Goal: Task Accomplishment & Management: Manage account settings

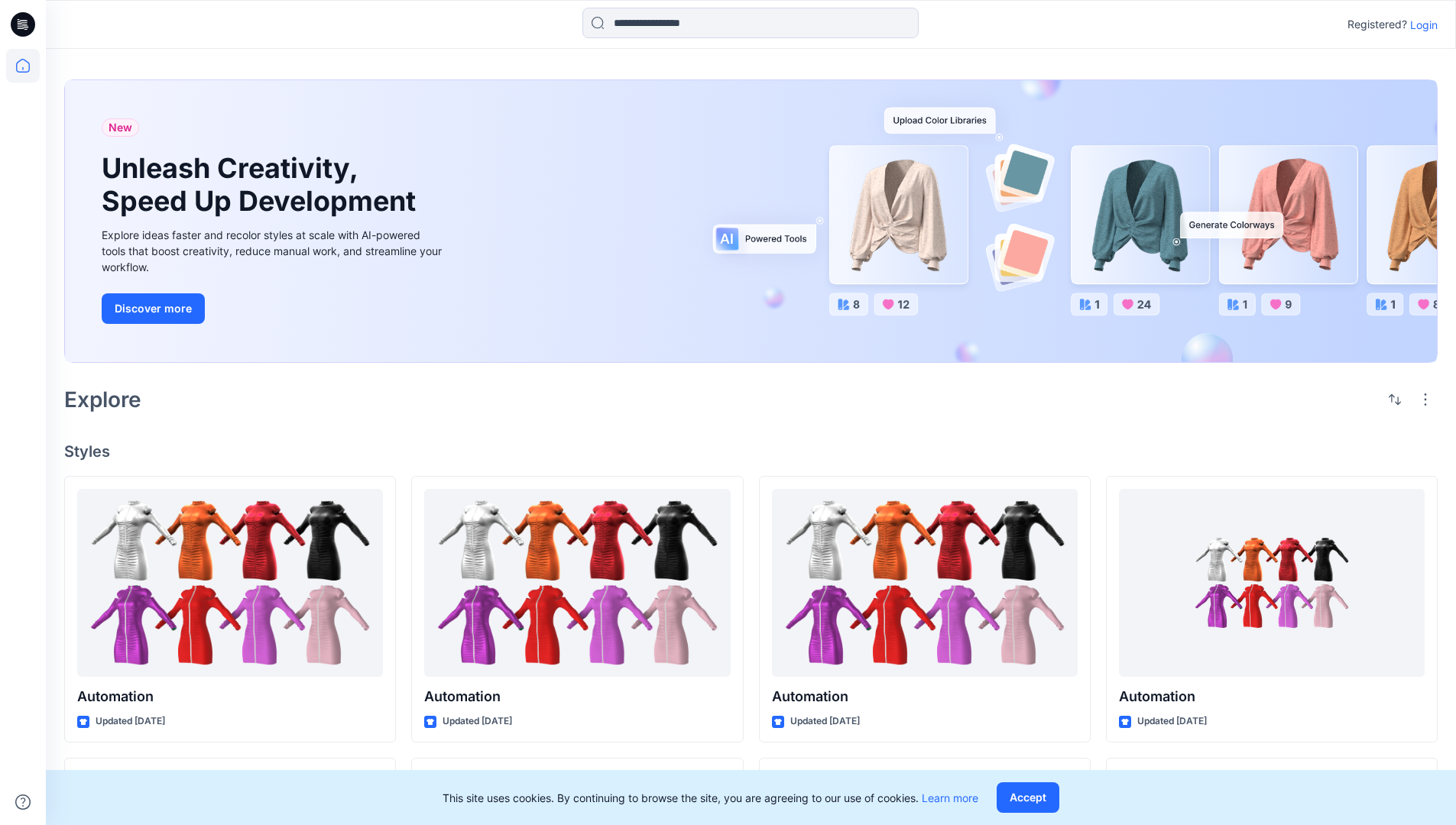
click at [1420, 24] on p "Login" at bounding box center [1424, 24] width 28 height 16
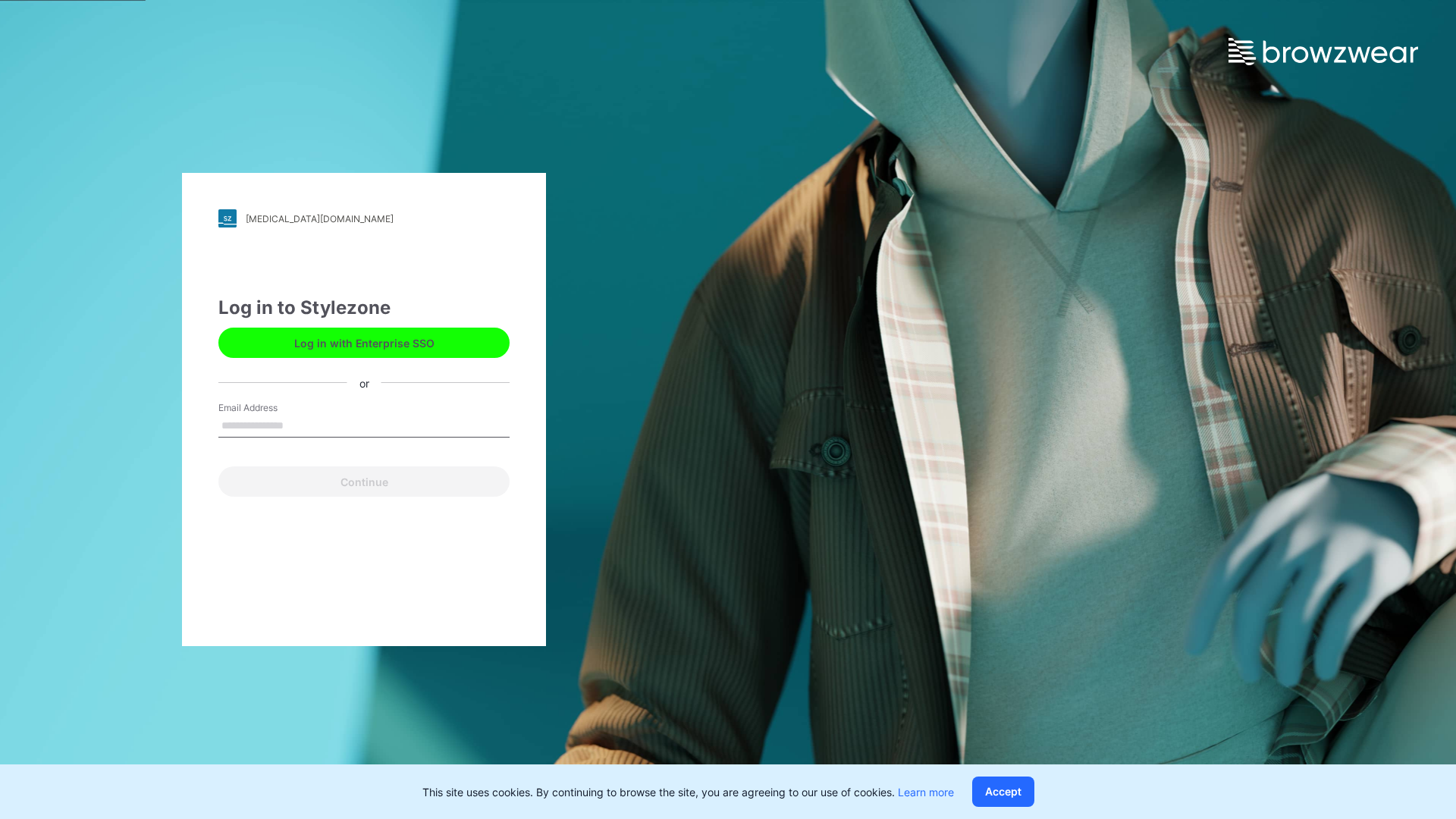
click at [299, 425] on input "Email Address" at bounding box center [364, 426] width 291 height 22
type input "**********"
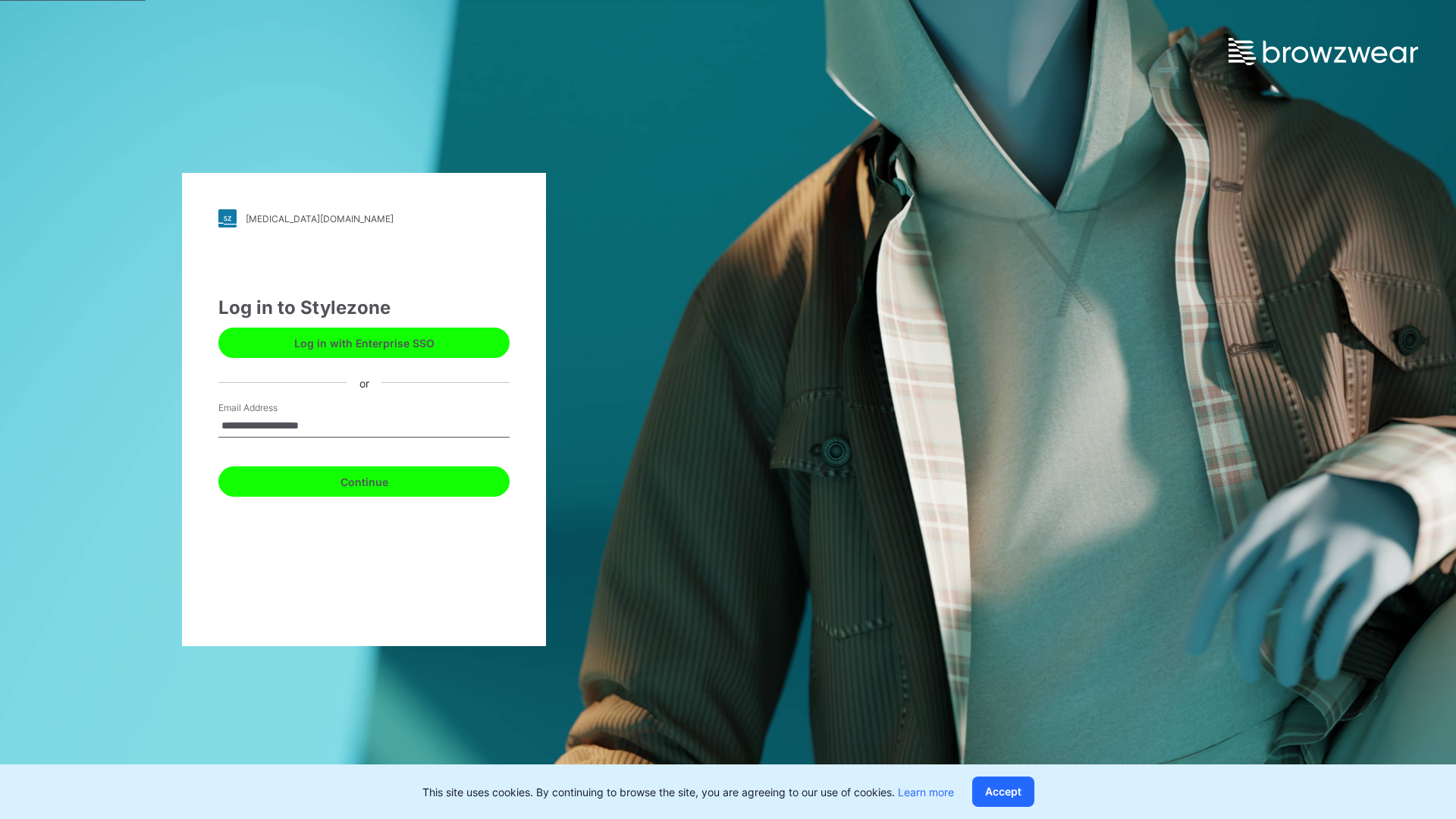
click at [381, 480] on button "Continue" at bounding box center [364, 481] width 291 height 30
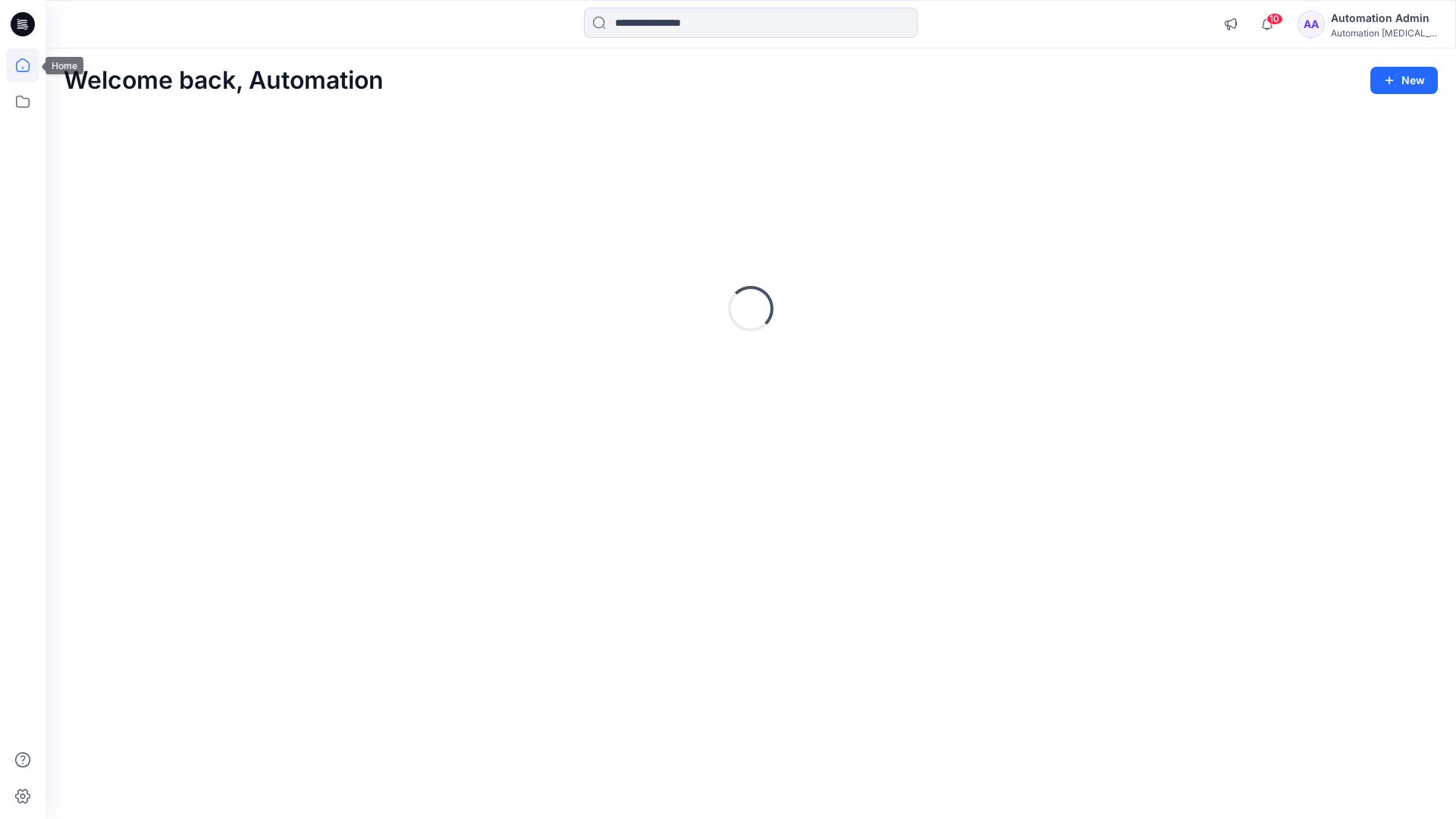
click at [29, 65] on icon at bounding box center [23, 65] width 14 height 14
click at [20, 97] on icon at bounding box center [22, 101] width 34 height 34
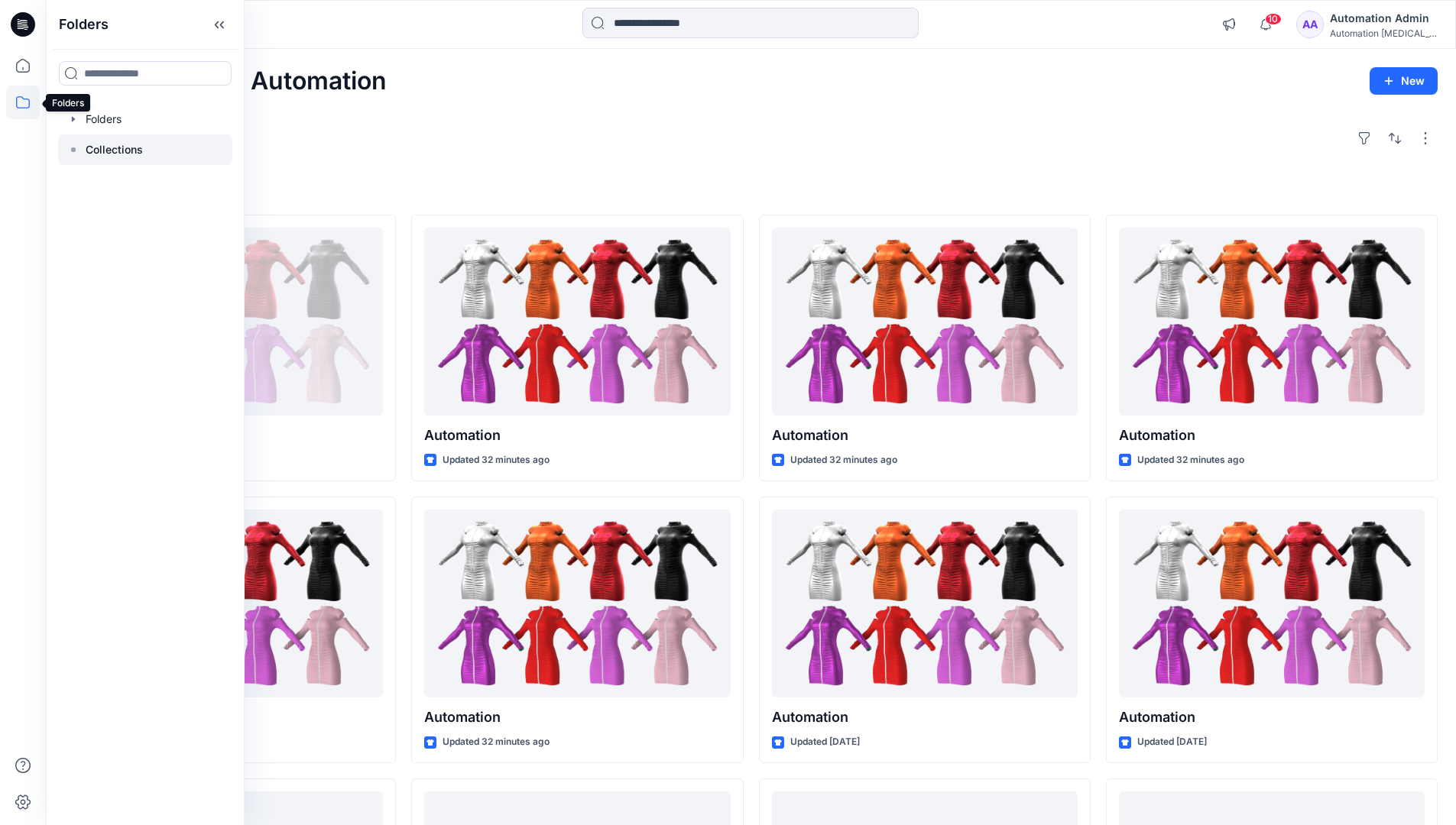
click at [101, 154] on p "Collections" at bounding box center [114, 149] width 57 height 18
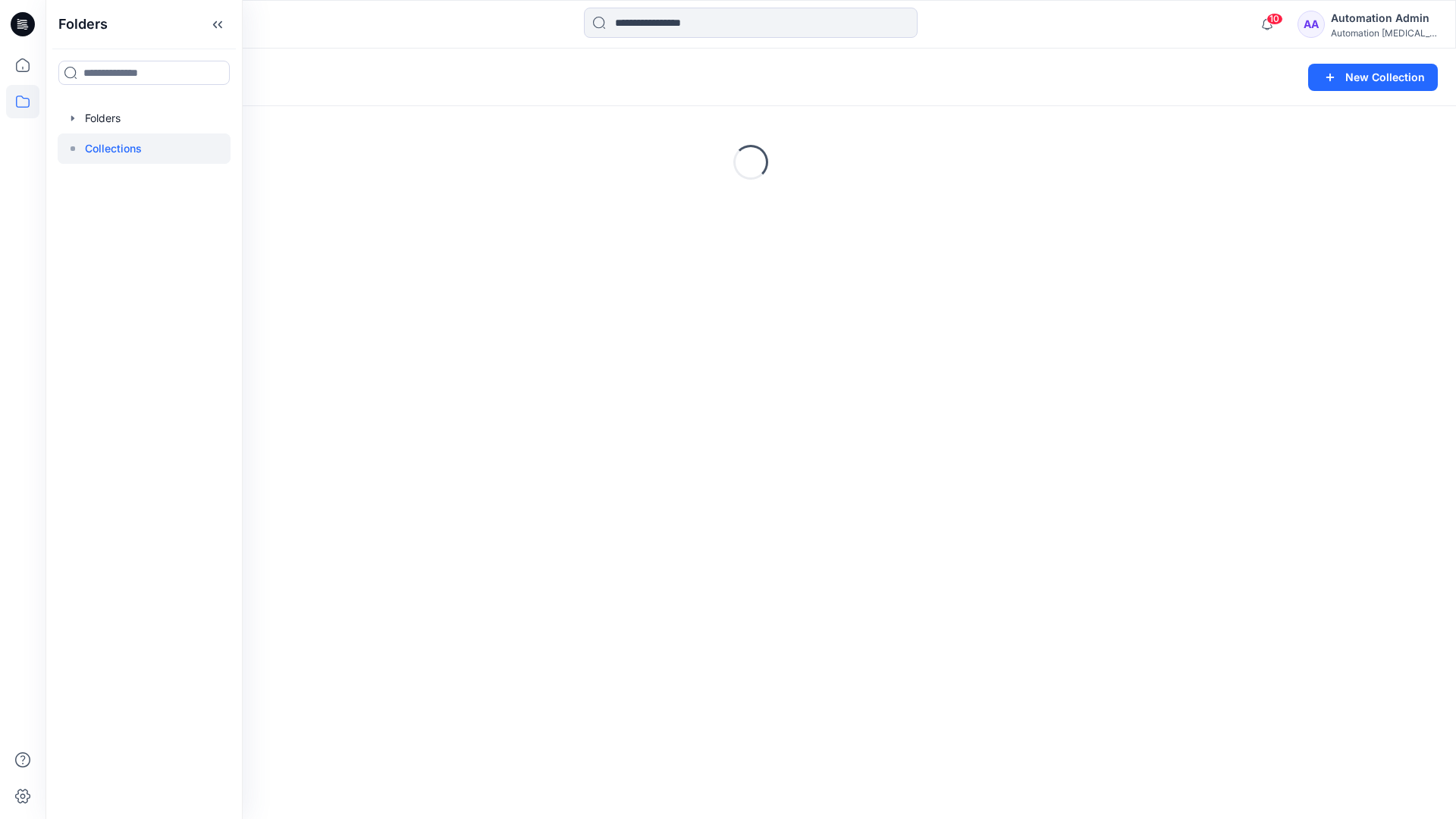
click at [1099, 204] on div "Loading..." at bounding box center [750, 162] width 1410 height 228
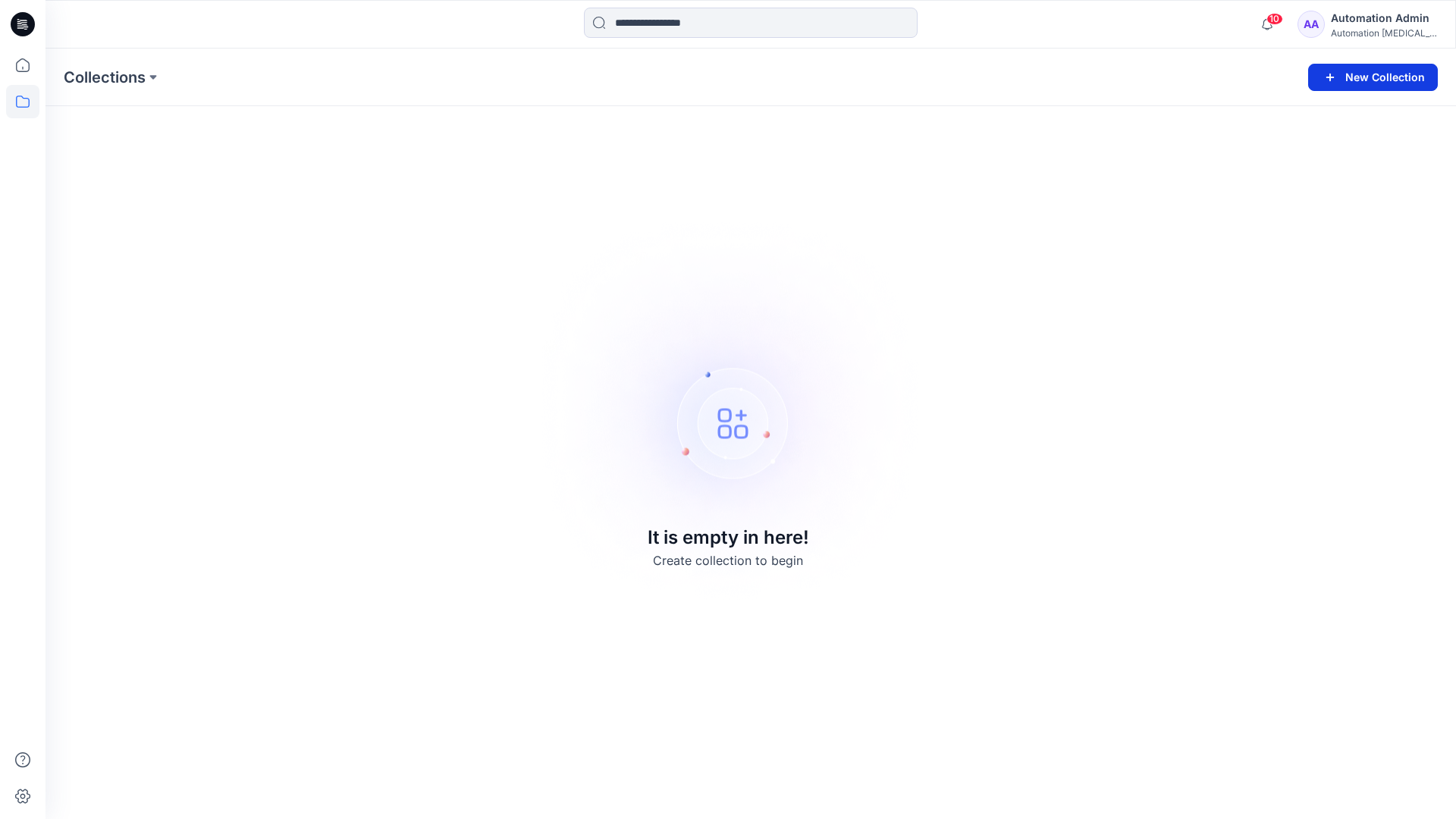
click at [1373, 74] on button "New Collection" at bounding box center [1373, 77] width 130 height 28
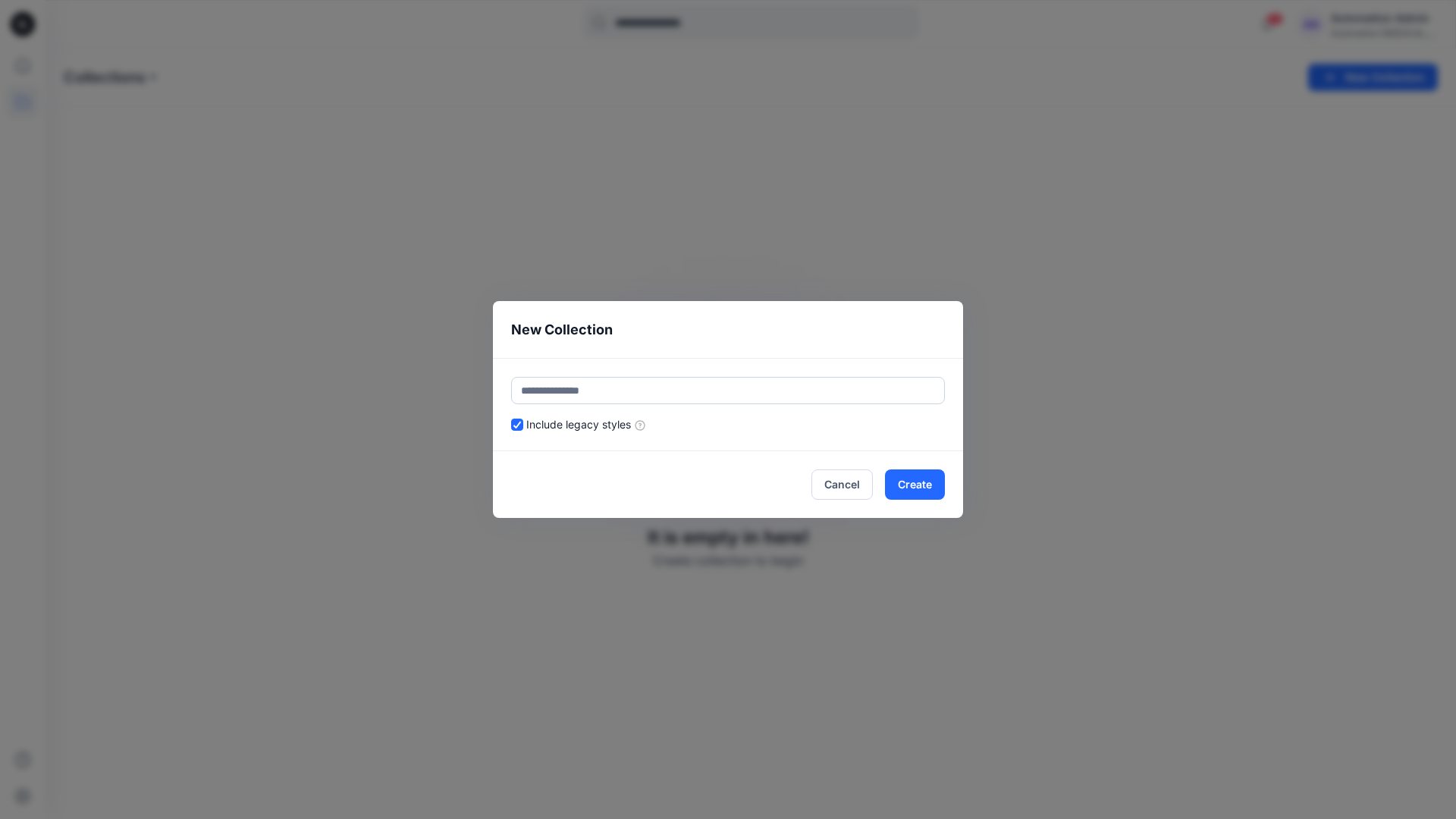
click at [758, 384] on input "text" at bounding box center [728, 390] width 434 height 28
type input "*********"
click at [908, 476] on button "Create" at bounding box center [915, 484] width 60 height 30
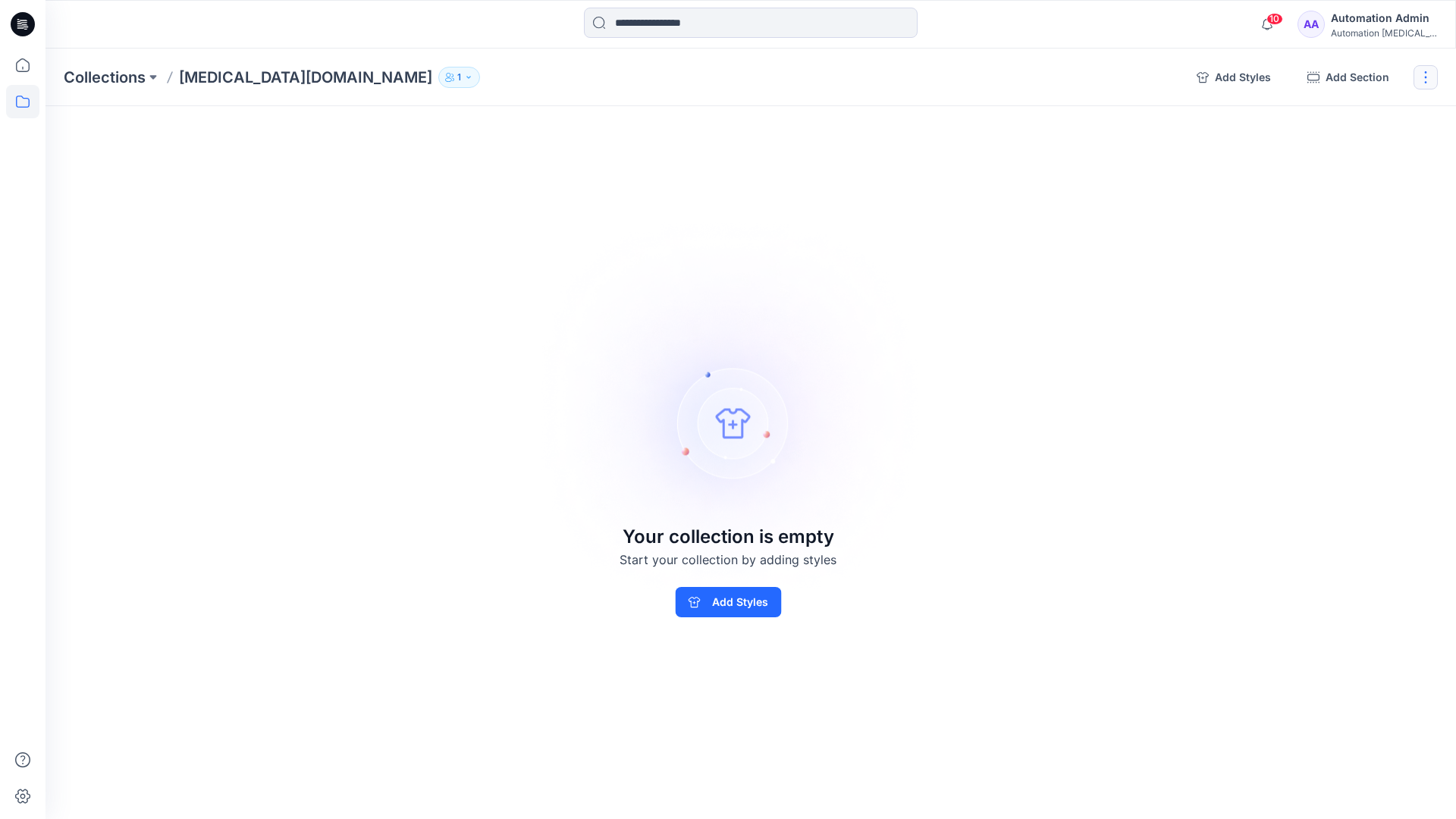
click at [1427, 82] on button "button" at bounding box center [1426, 77] width 24 height 24
click at [1363, 151] on button "Clone Collection" at bounding box center [1353, 146] width 164 height 28
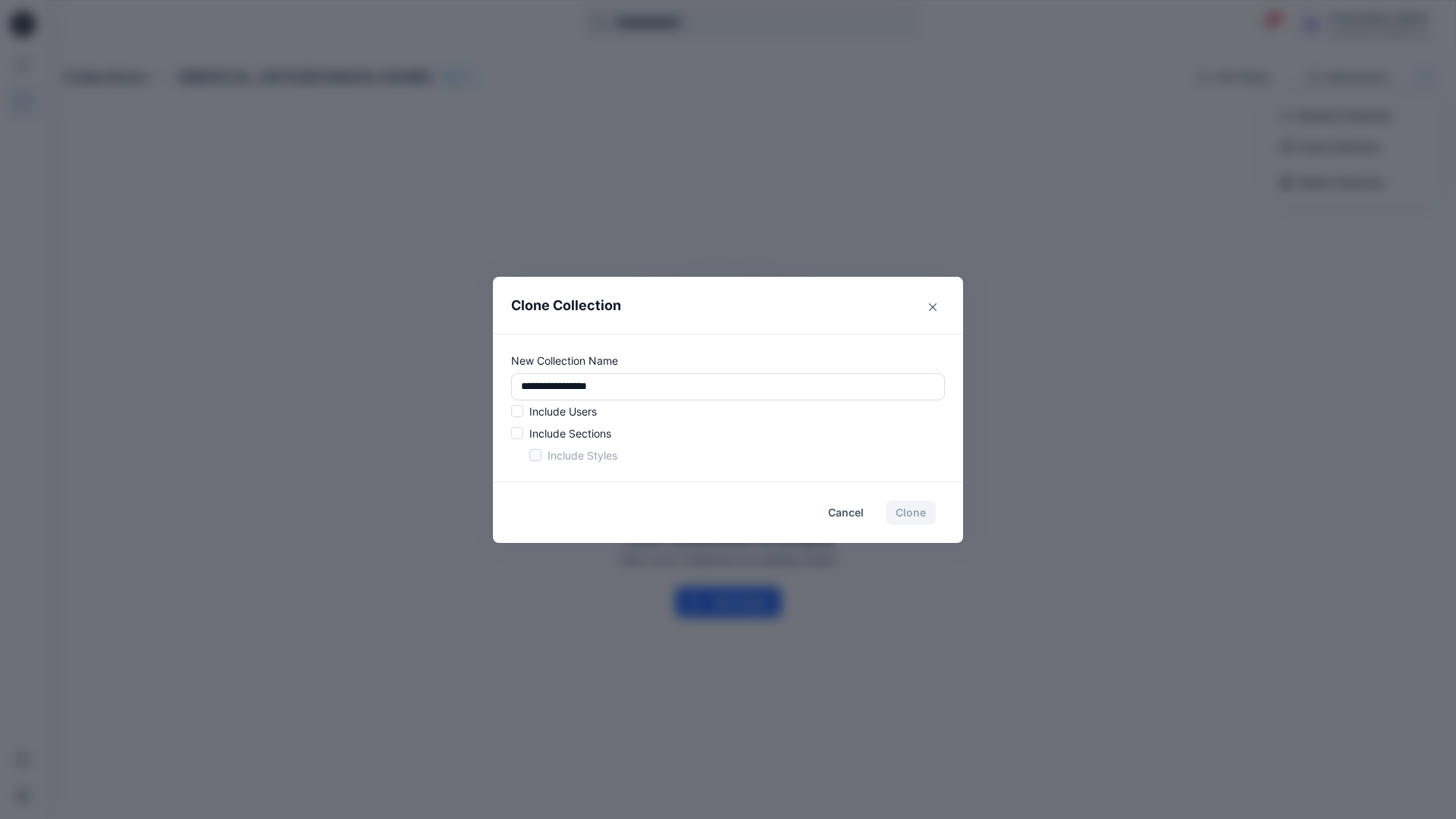
drag, startPoint x: 1363, startPoint y: 151, endPoint x: 480, endPoint y: 380, distance: 912.2
click at [480, 380] on div "**********" at bounding box center [728, 409] width 1456 height 819
type input "*"
click at [519, 413] on span at bounding box center [517, 411] width 12 height 12
click at [517, 435] on span at bounding box center [517, 433] width 12 height 12
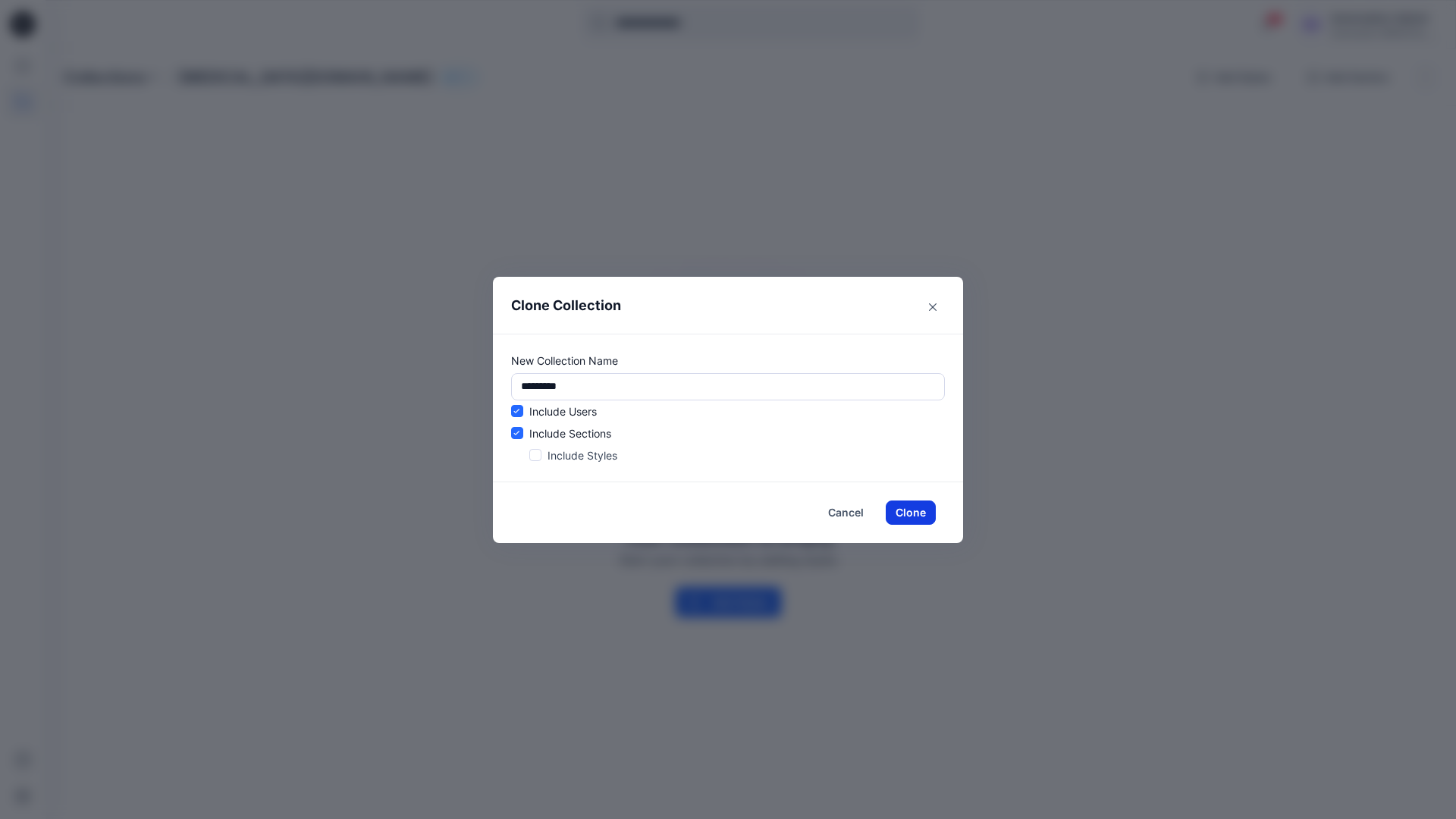
click at [905, 514] on button "Clone" at bounding box center [910, 512] width 50 height 24
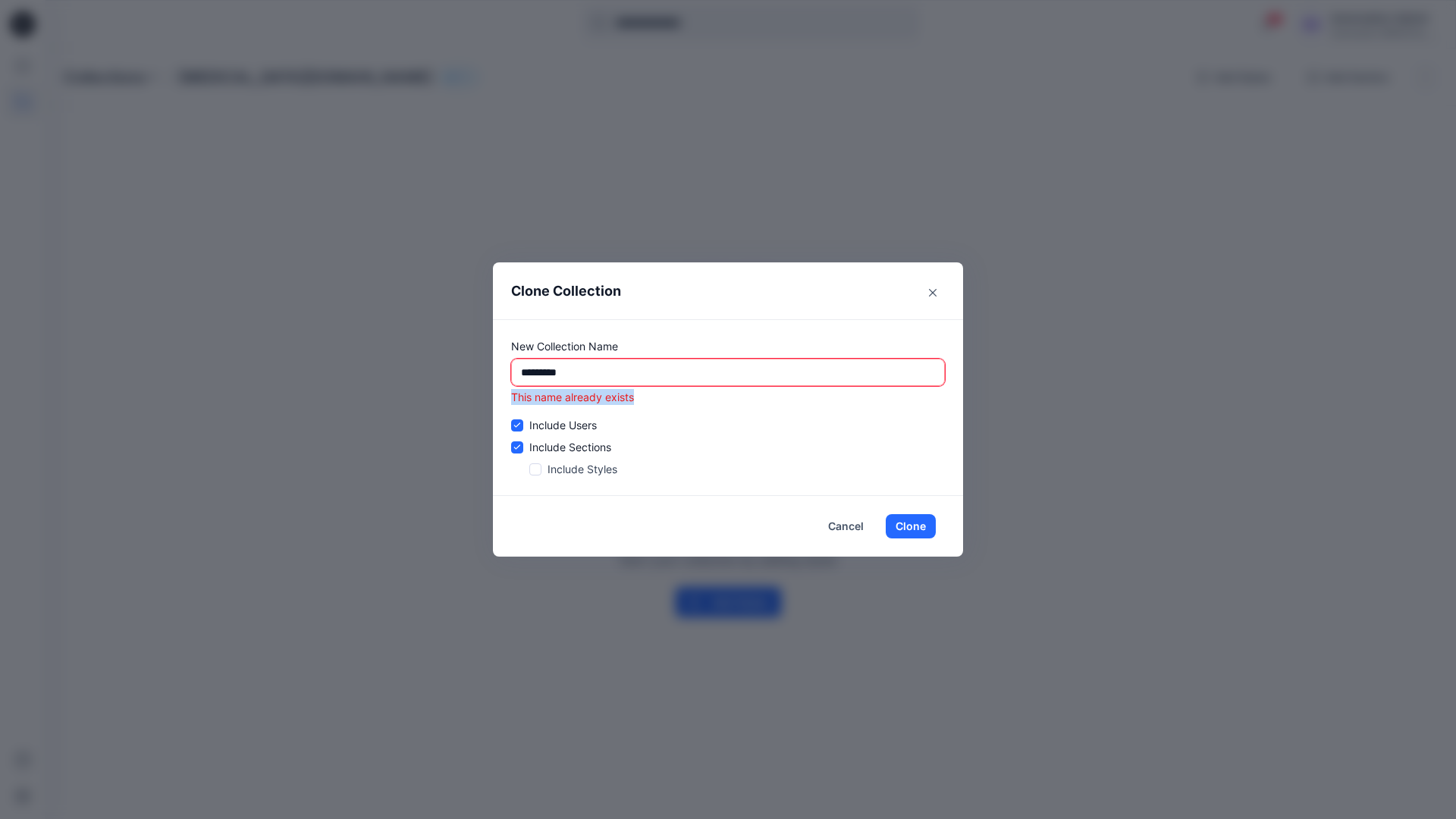
drag, startPoint x: 905, startPoint y: 514, endPoint x: 512, endPoint y: 400, distance: 409.2
click at [512, 400] on p "This name already exists" at bounding box center [728, 397] width 434 height 16
click at [644, 372] on input "*********" at bounding box center [728, 372] width 434 height 28
type input "*"
type input "**********"
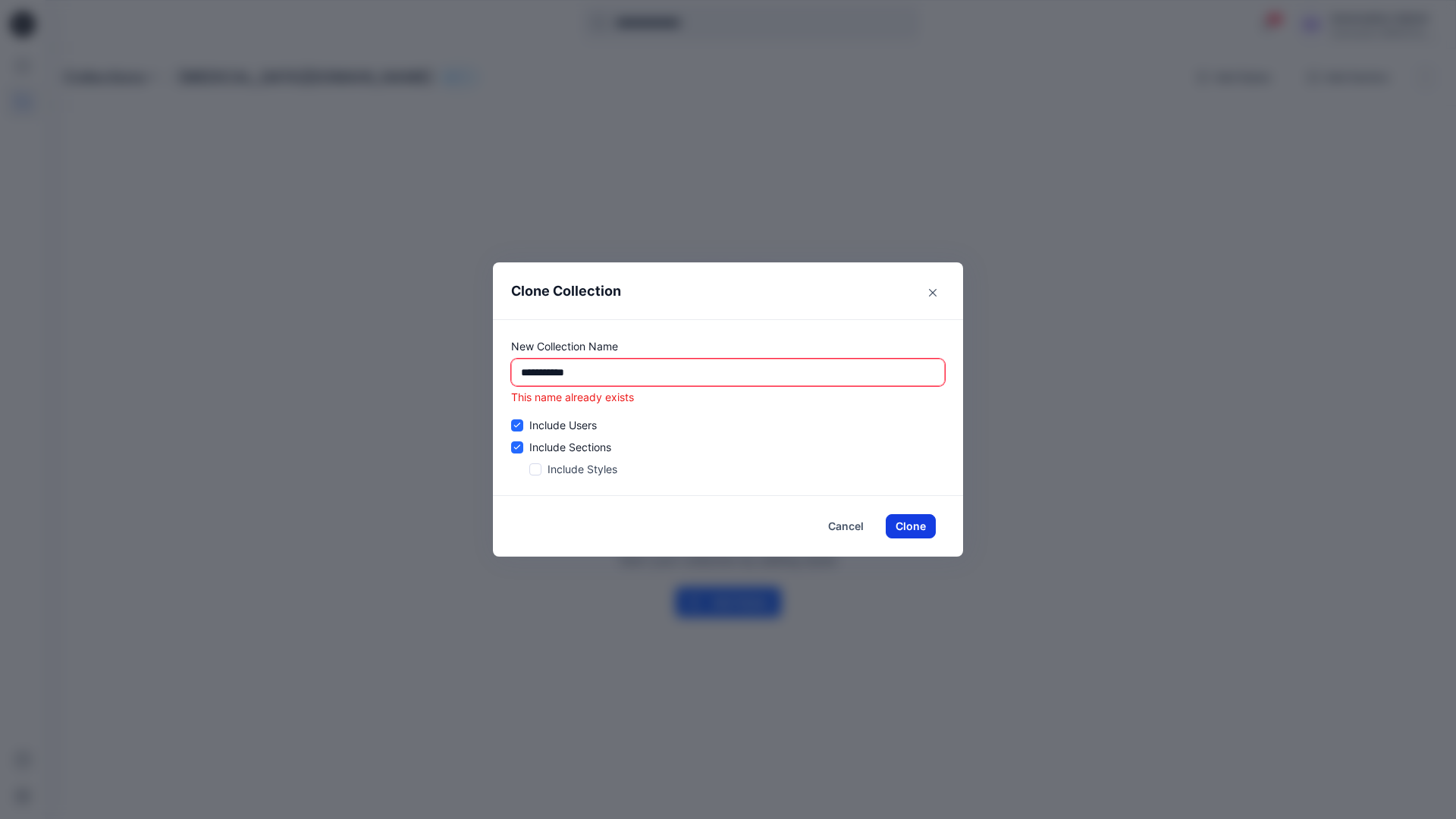
click at [918, 526] on button "Clone" at bounding box center [910, 526] width 50 height 24
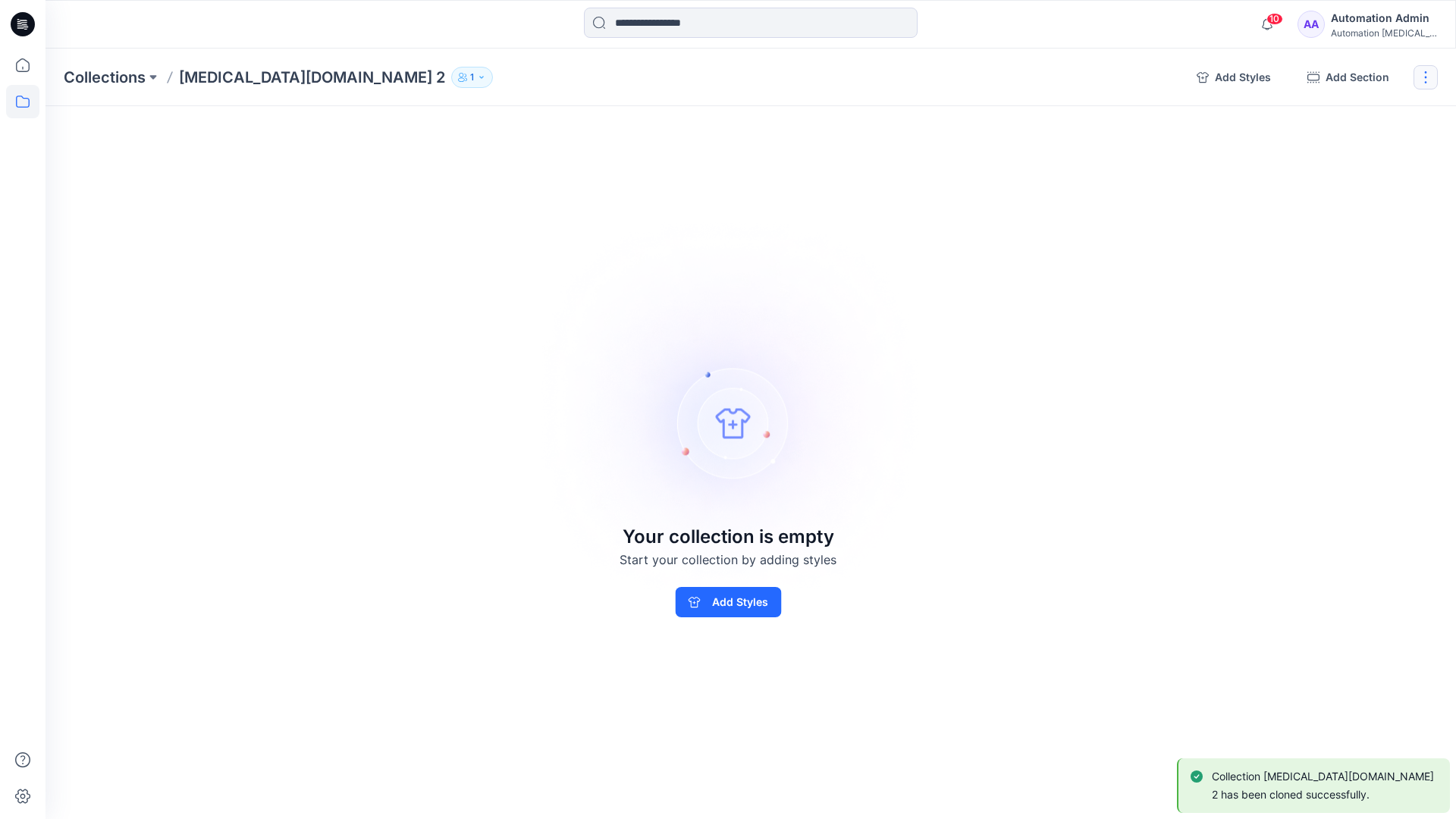
click at [1429, 78] on button "button" at bounding box center [1426, 77] width 24 height 24
click at [1366, 181] on button "Delete Collection" at bounding box center [1353, 182] width 164 height 28
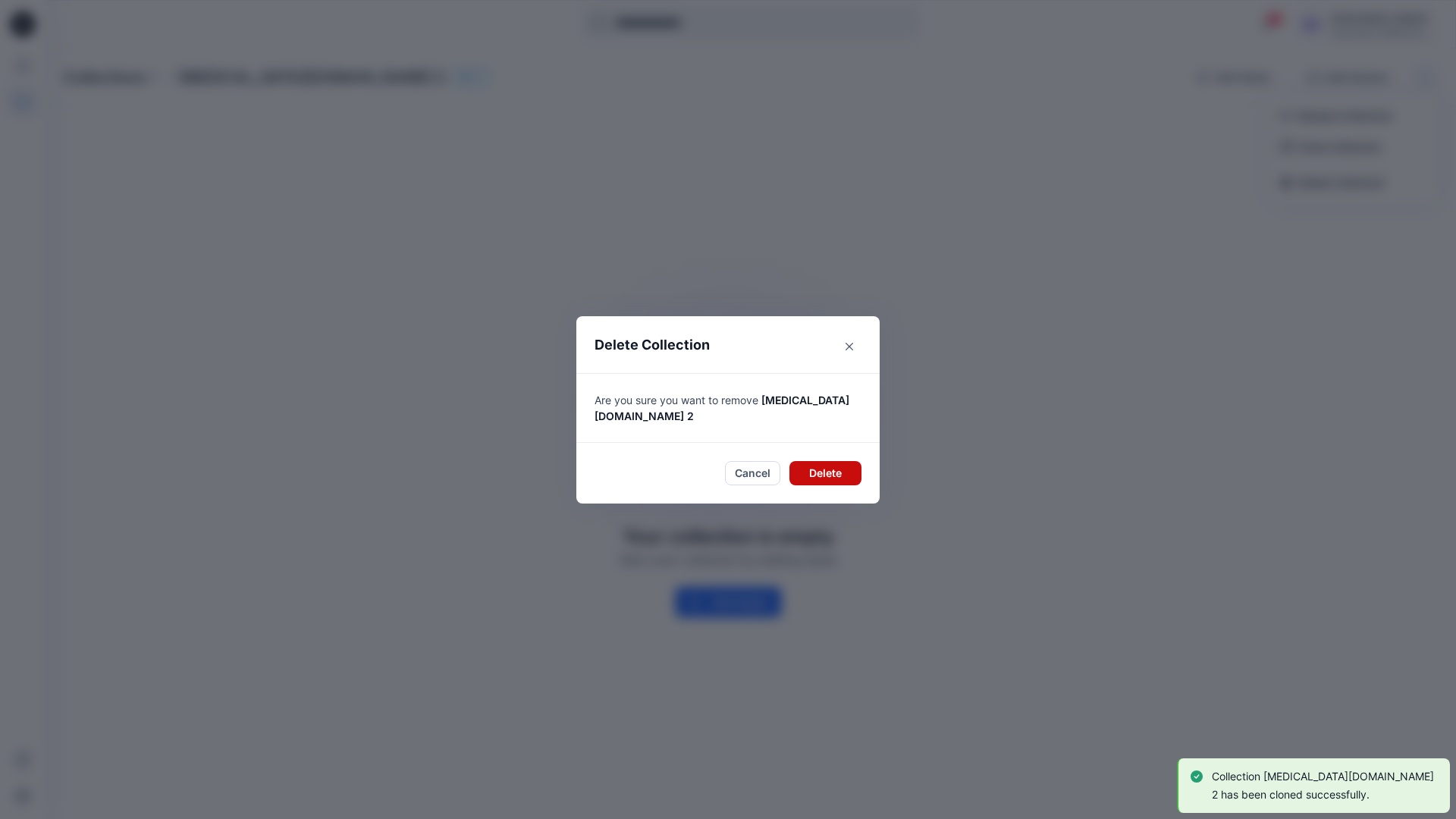
click at [838, 466] on button "Delete" at bounding box center [825, 473] width 72 height 24
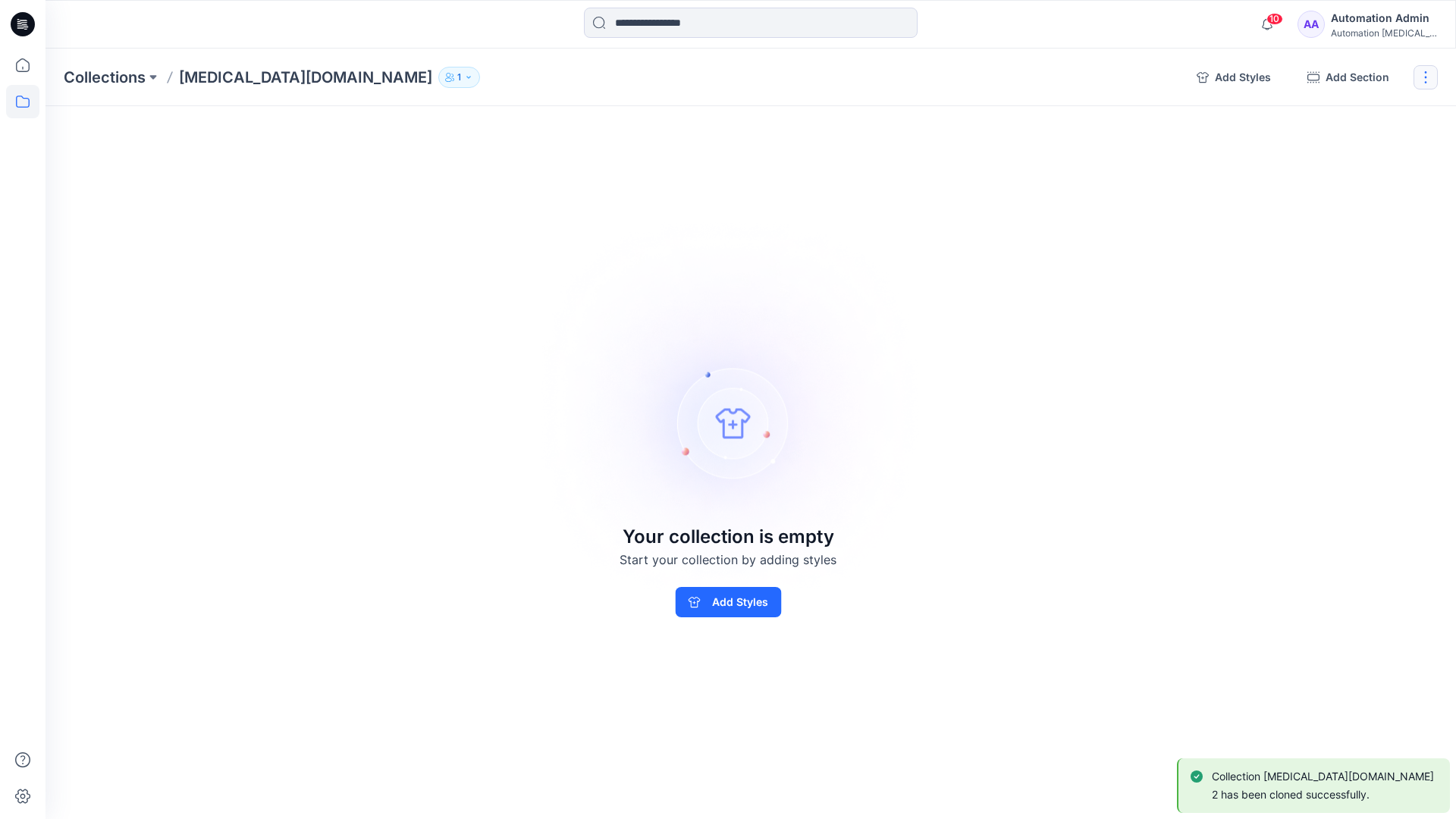
click at [1431, 76] on button "button" at bounding box center [1426, 77] width 24 height 24
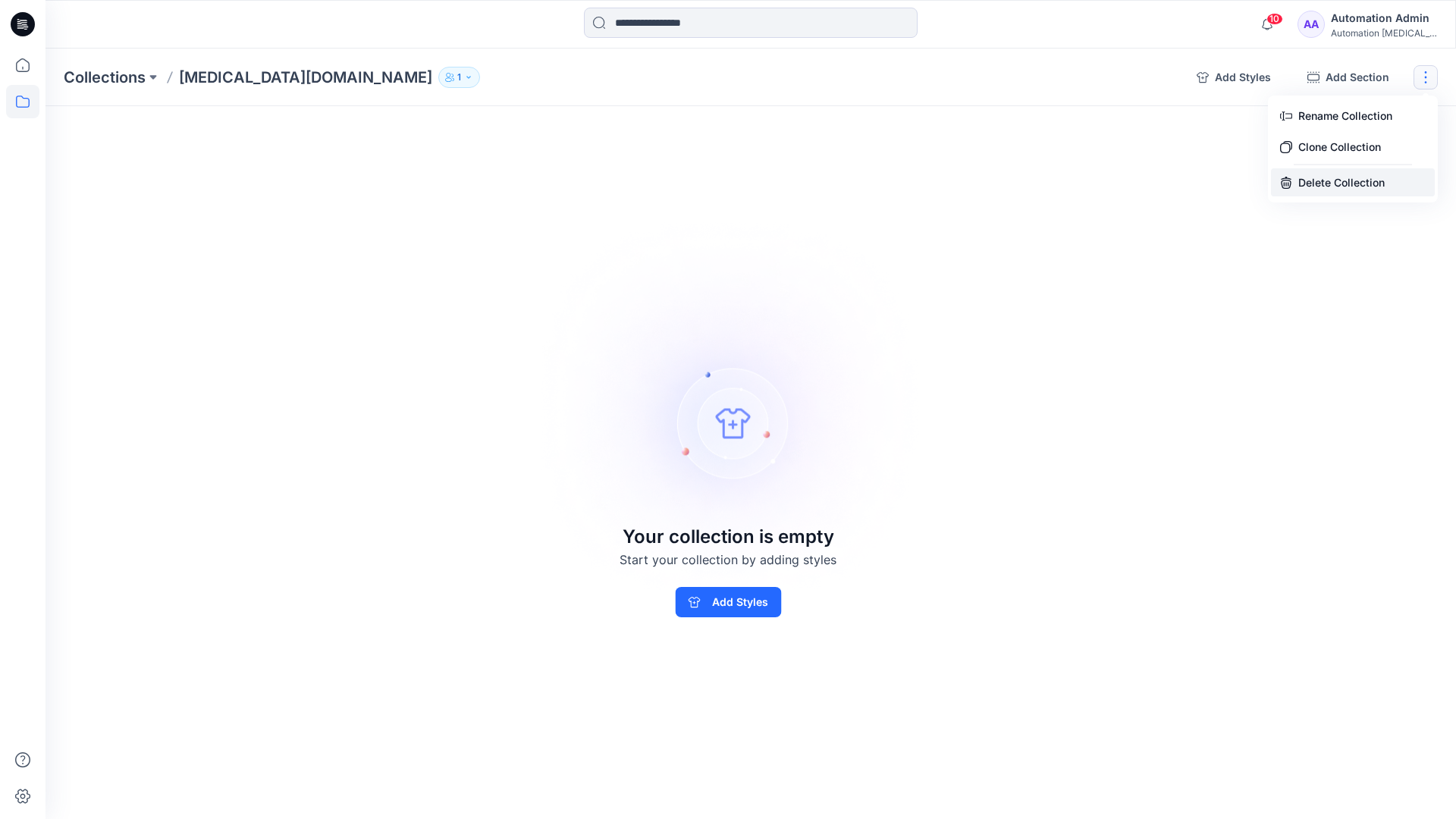
click at [1337, 184] on button "Delete Collection" at bounding box center [1353, 182] width 164 height 28
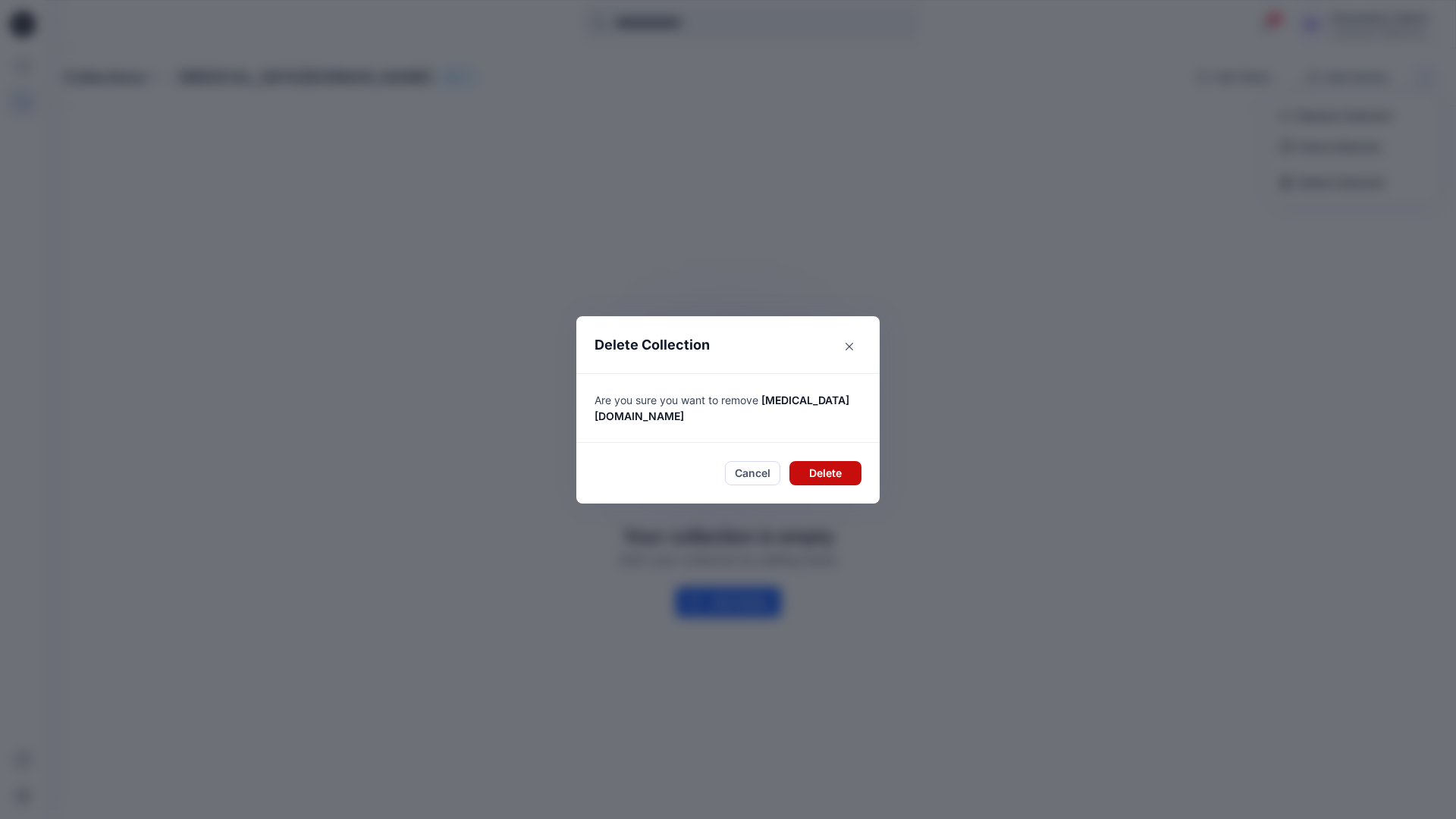
click at [823, 461] on button "Delete" at bounding box center [825, 473] width 72 height 24
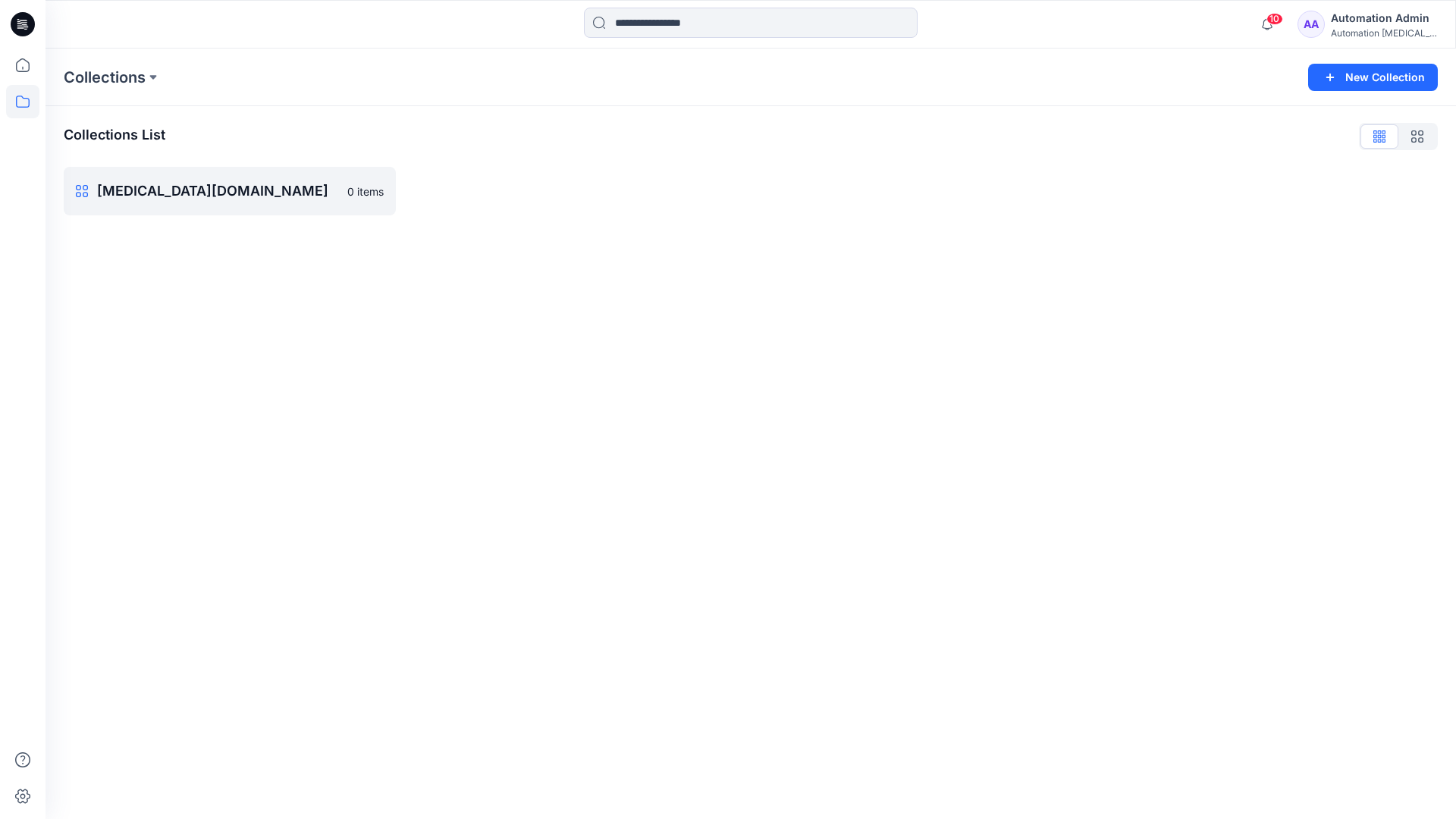
click at [1368, 17] on div "Automation Admin" at bounding box center [1384, 18] width 107 height 18
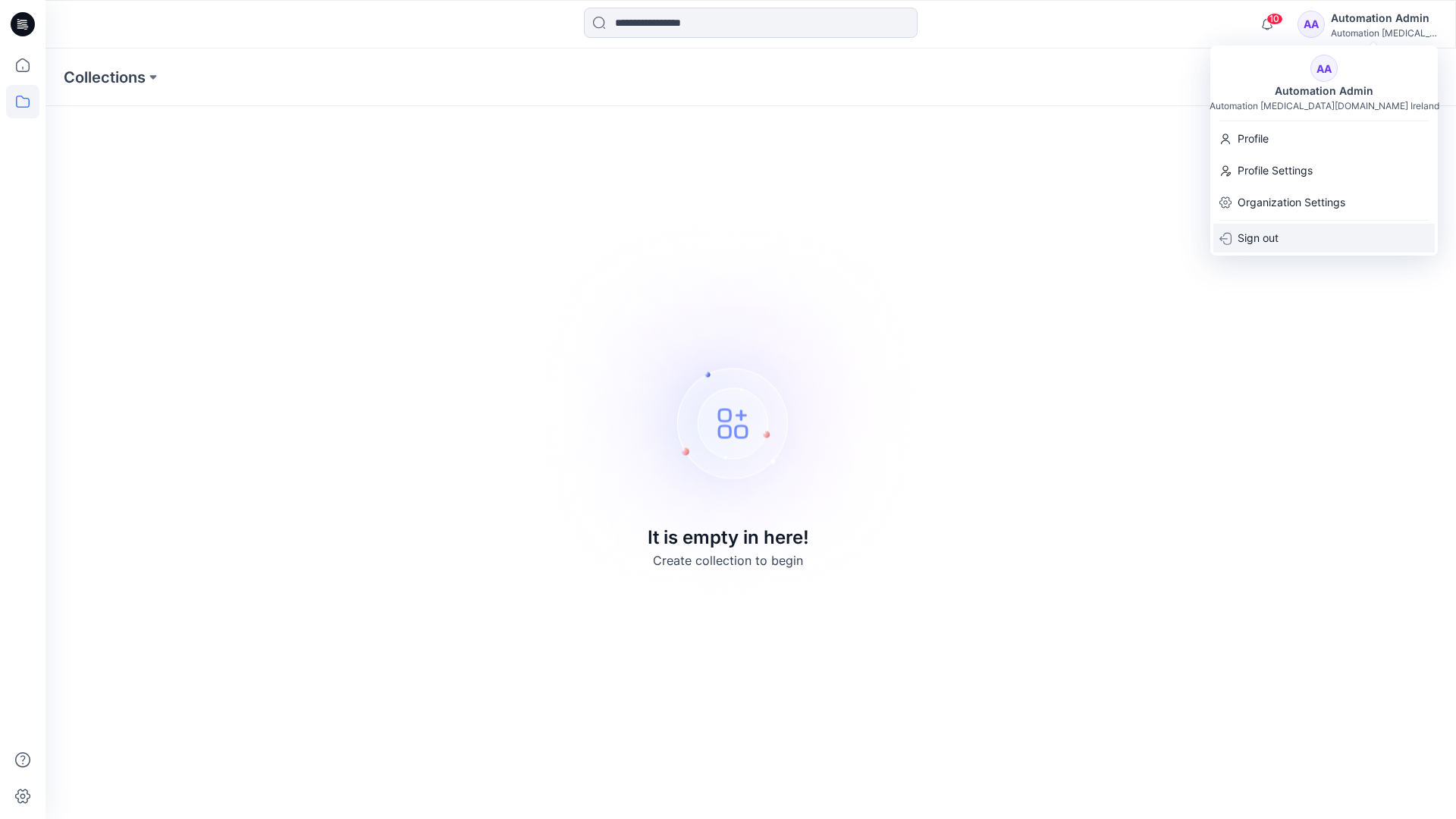
click at [1279, 231] on div "Sign out" at bounding box center [1324, 238] width 222 height 29
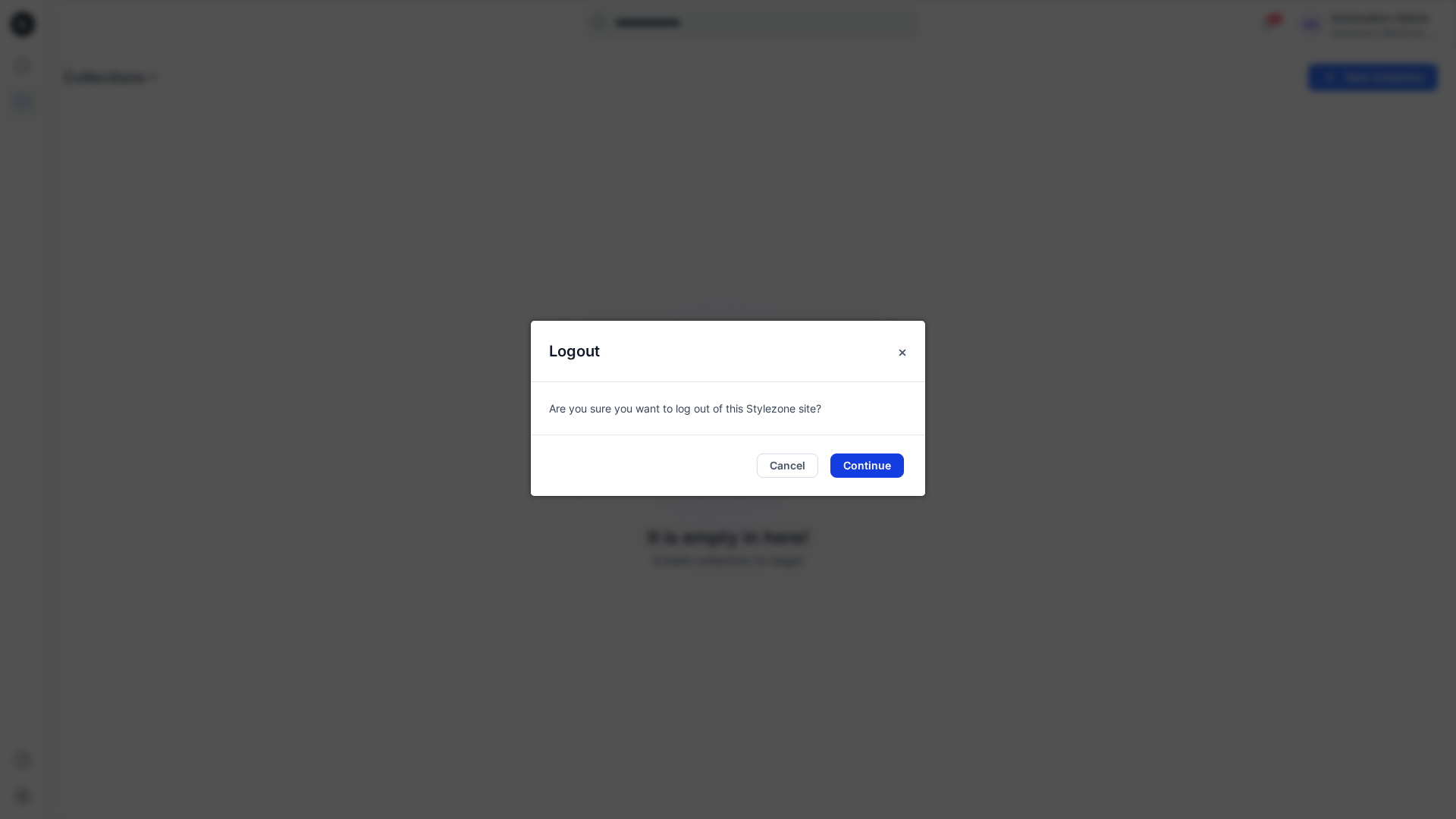
click at [889, 459] on button "Continue" at bounding box center [867, 466] width 74 height 24
